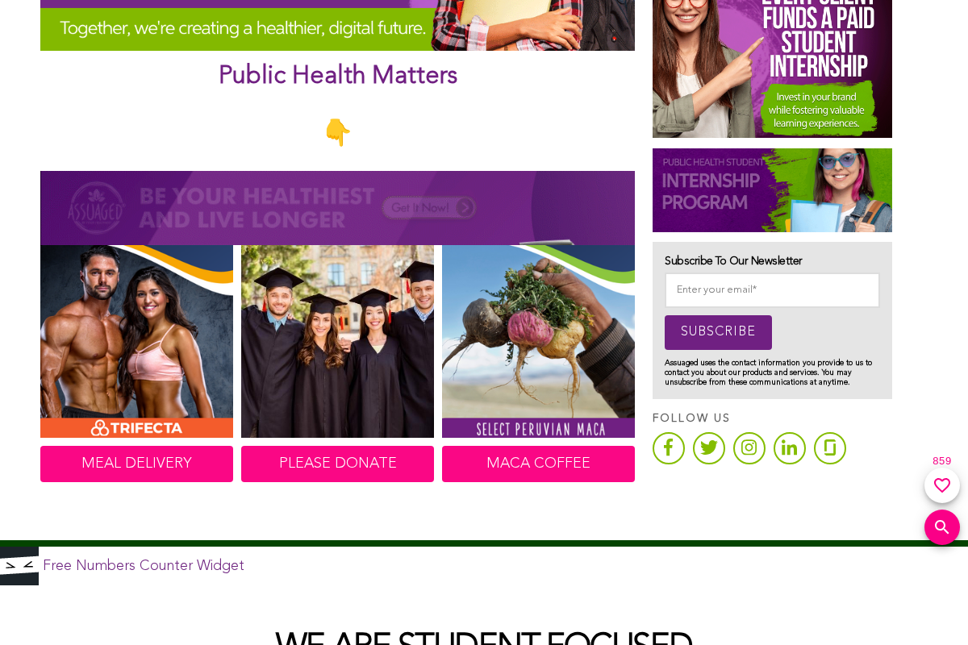
scroll to position [726, 0]
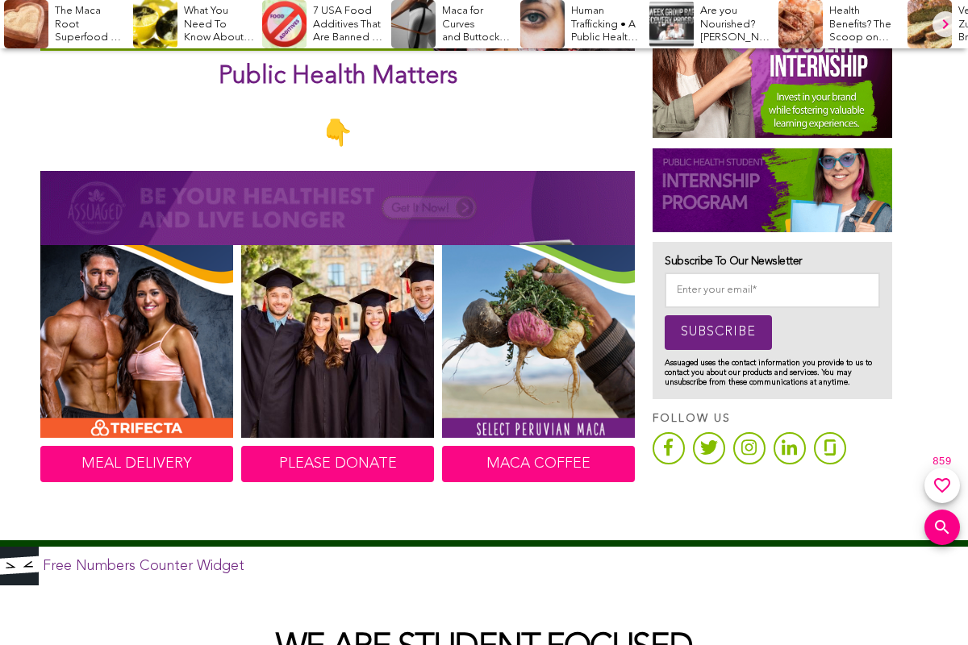
scroll to position [726, 0]
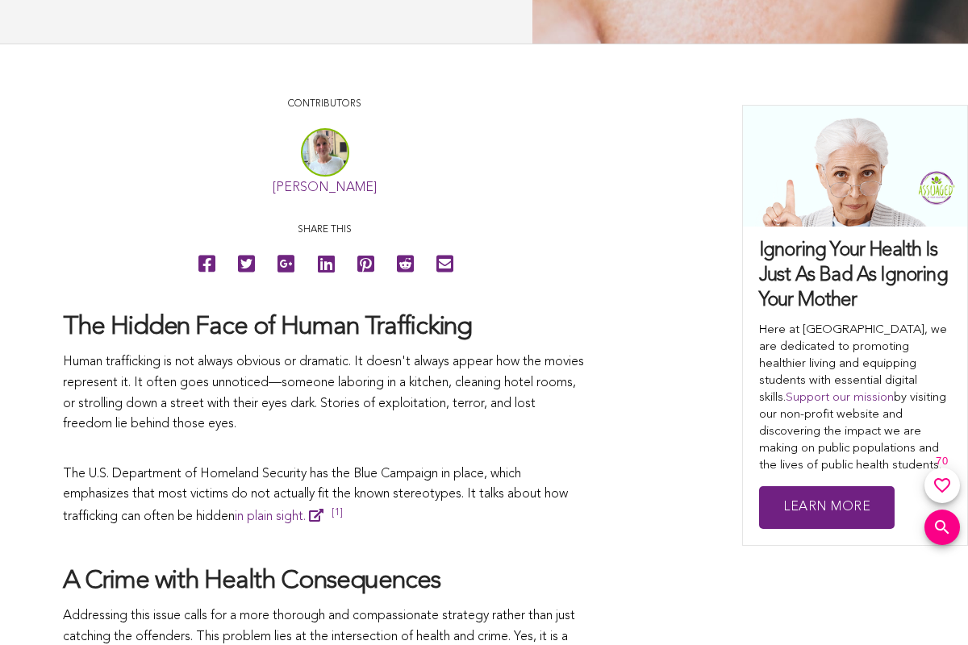
scroll to position [726, 0]
